Goal: Check status: Check status

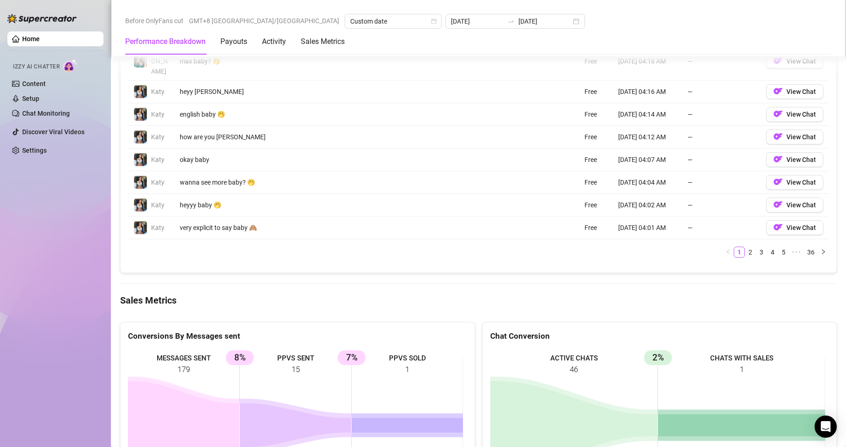
scroll to position [971, 0]
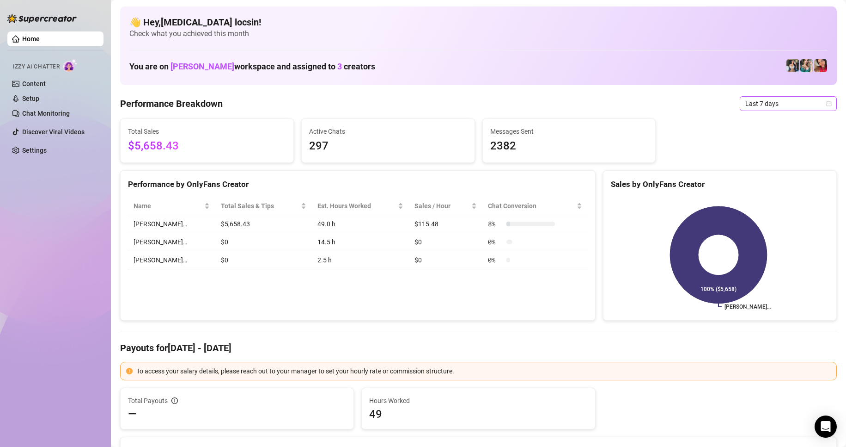
click at [765, 99] on span "Last 7 days" at bounding box center [789, 104] width 86 height 14
click at [770, 181] on div "Custom date" at bounding box center [781, 181] width 82 height 10
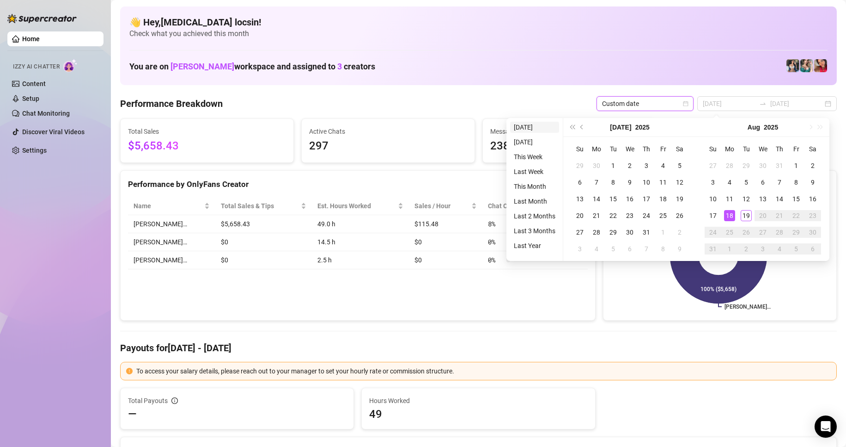
type input "2025-08-18"
type input "2025-08-12"
type input "[DATE]"
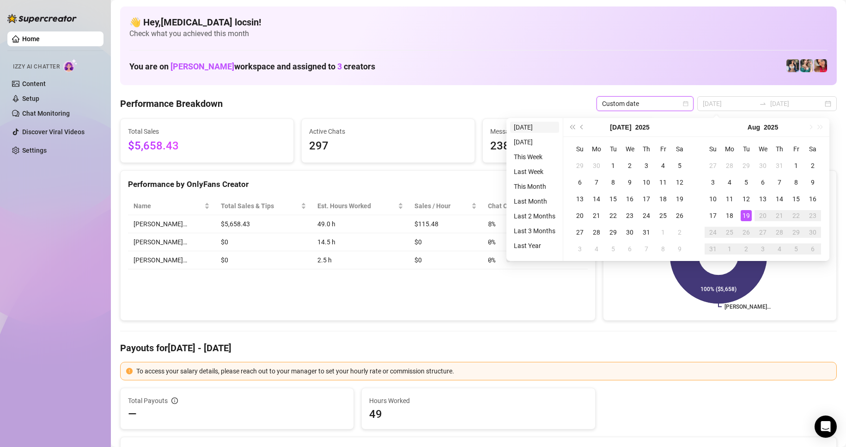
click at [531, 125] on li "[DATE]" at bounding box center [534, 127] width 49 height 11
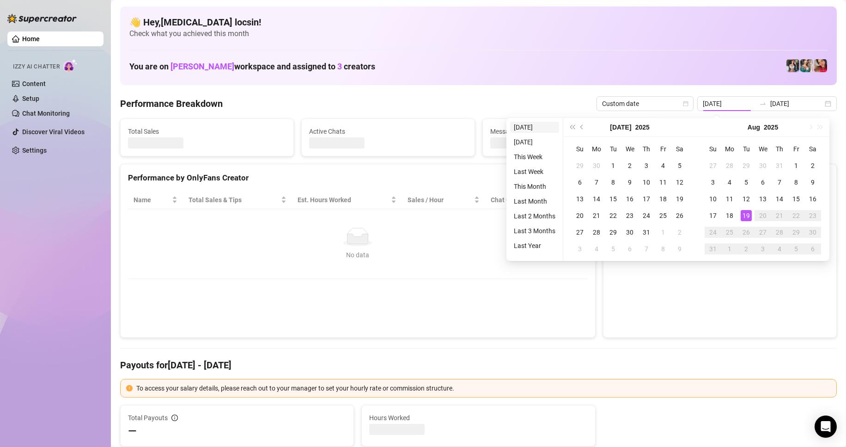
type input "[DATE]"
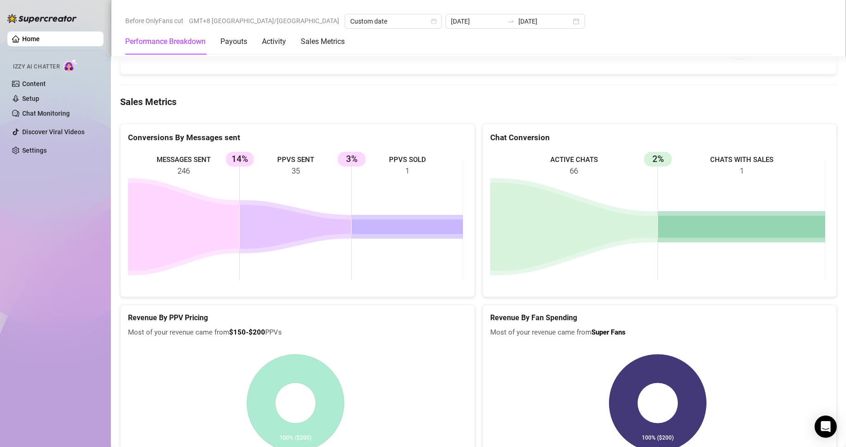
scroll to position [1159, 0]
